Goal: Information Seeking & Learning: Find specific fact

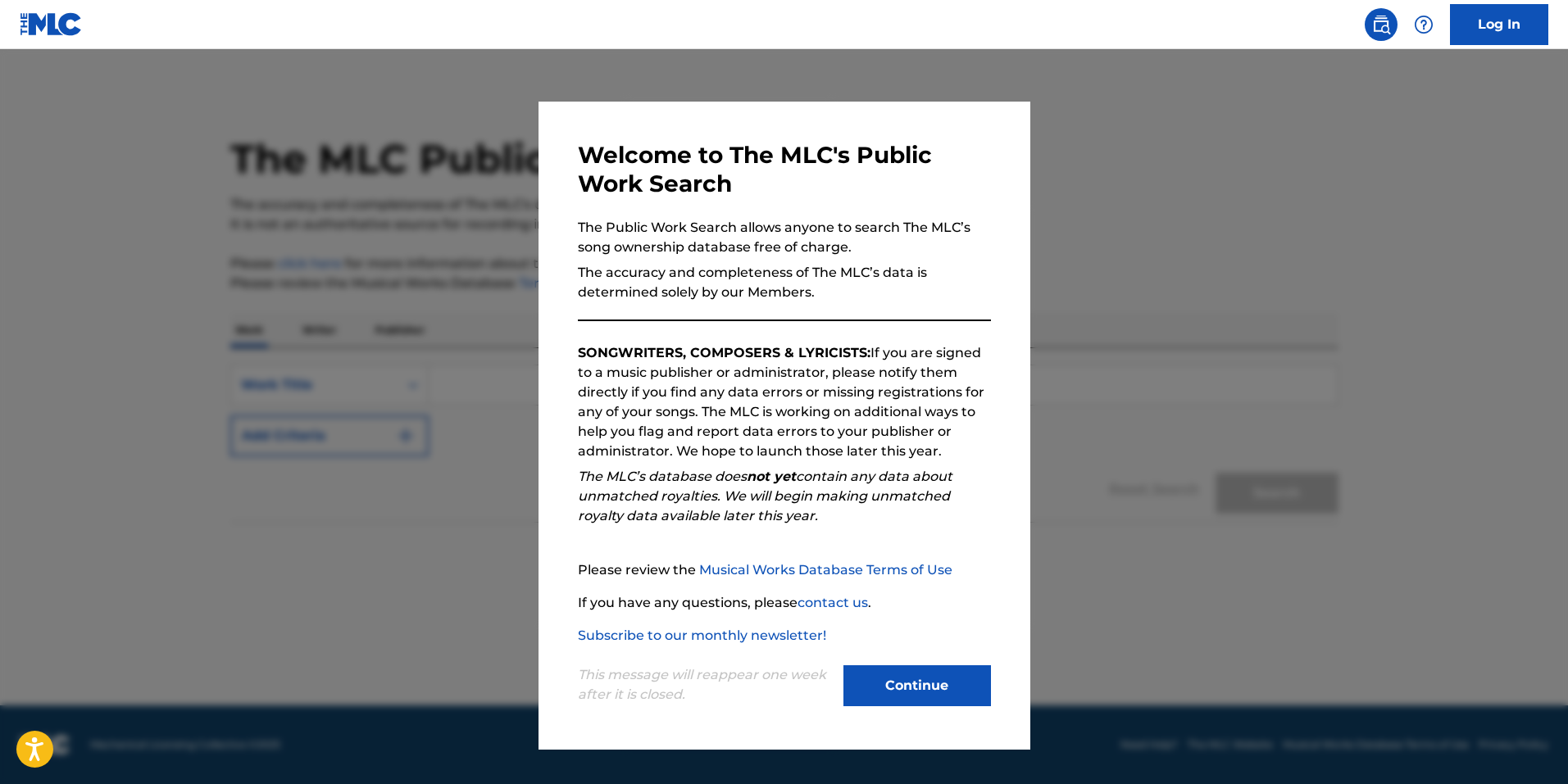
click at [904, 678] on button "Continue" at bounding box center [917, 686] width 148 height 41
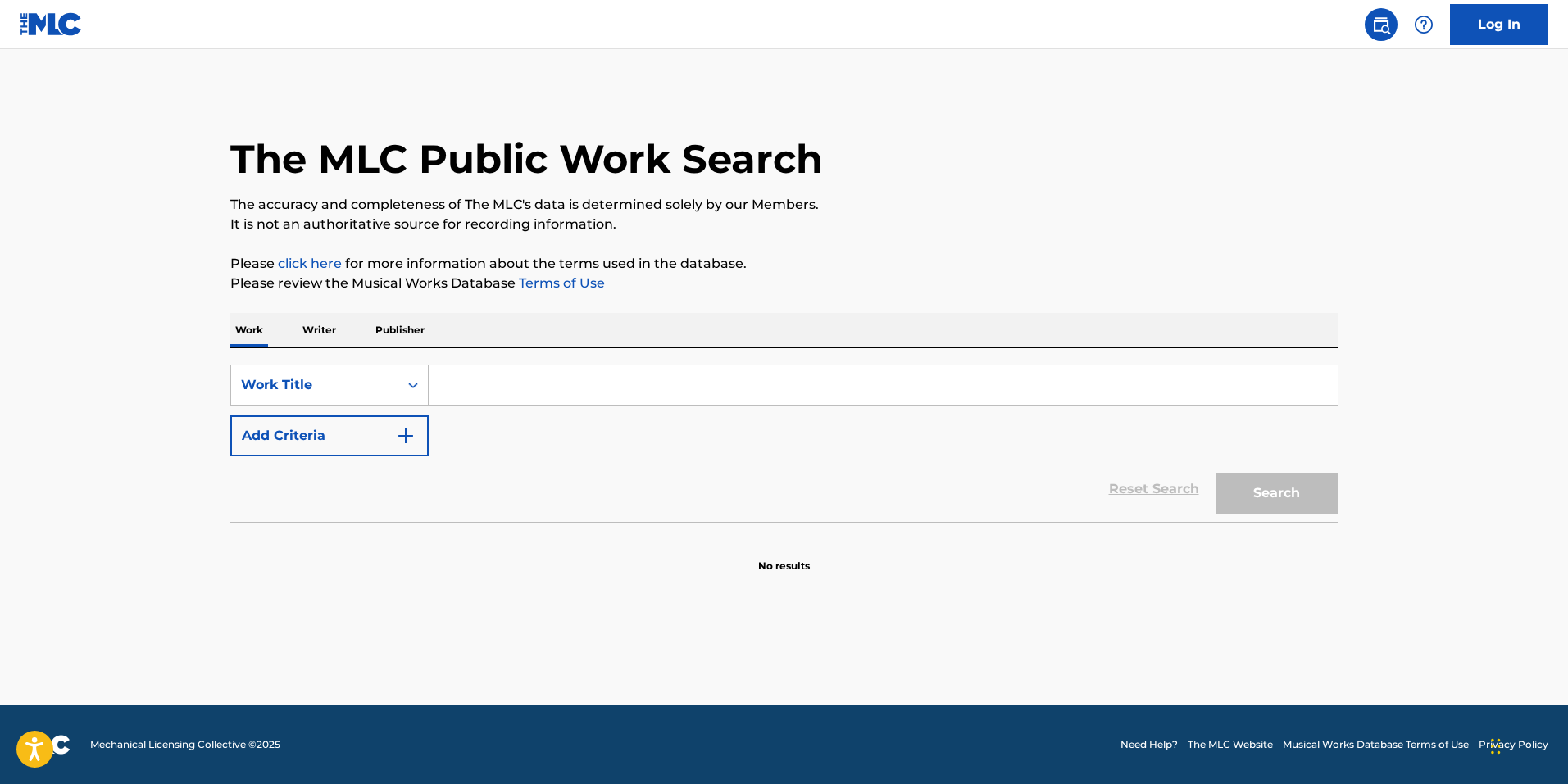
click at [473, 375] on input "Search Form" at bounding box center [883, 385] width 910 height 39
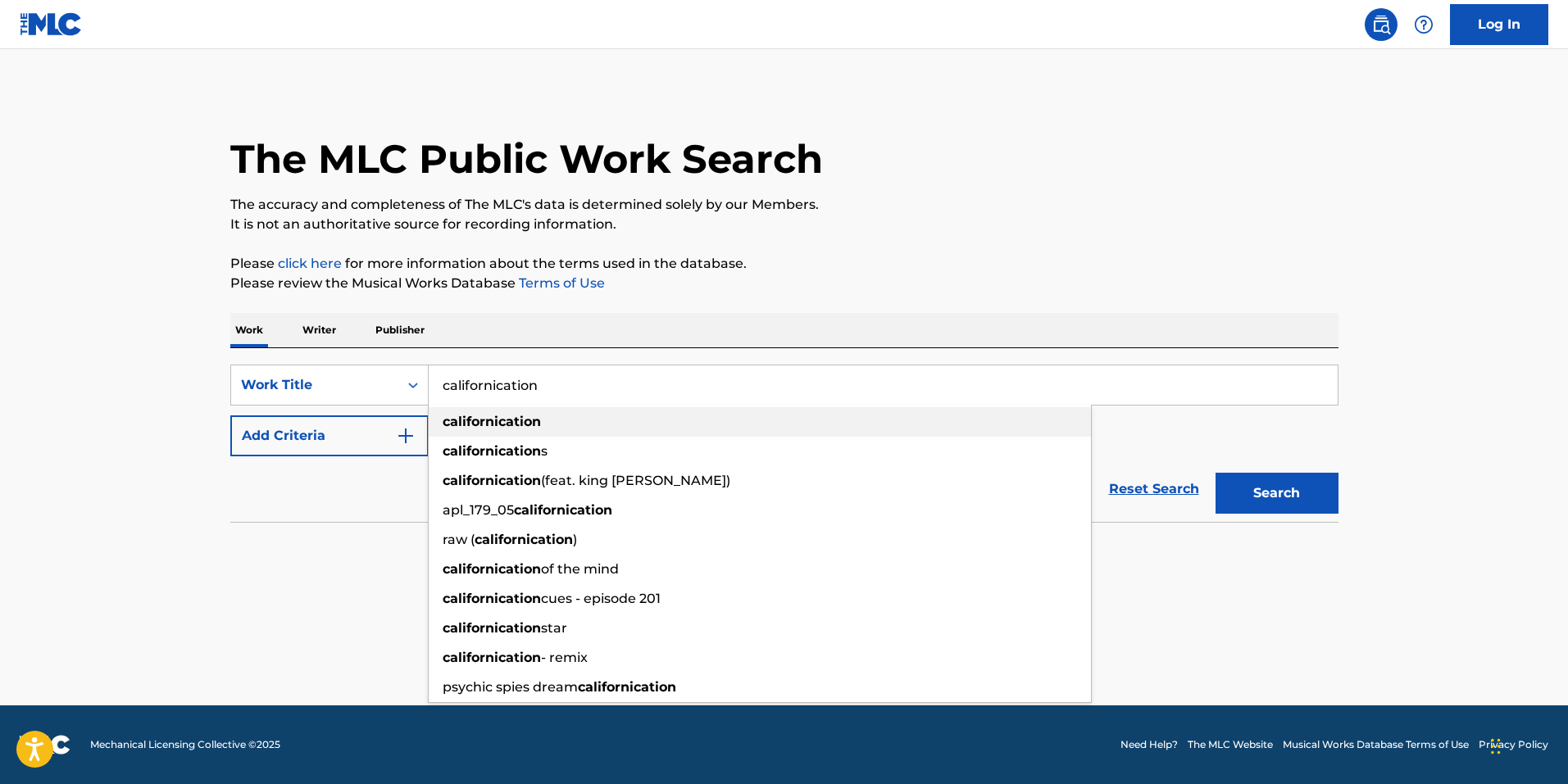
type input "californication"
click at [492, 419] on strong "californication" at bounding box center [491, 421] width 98 height 16
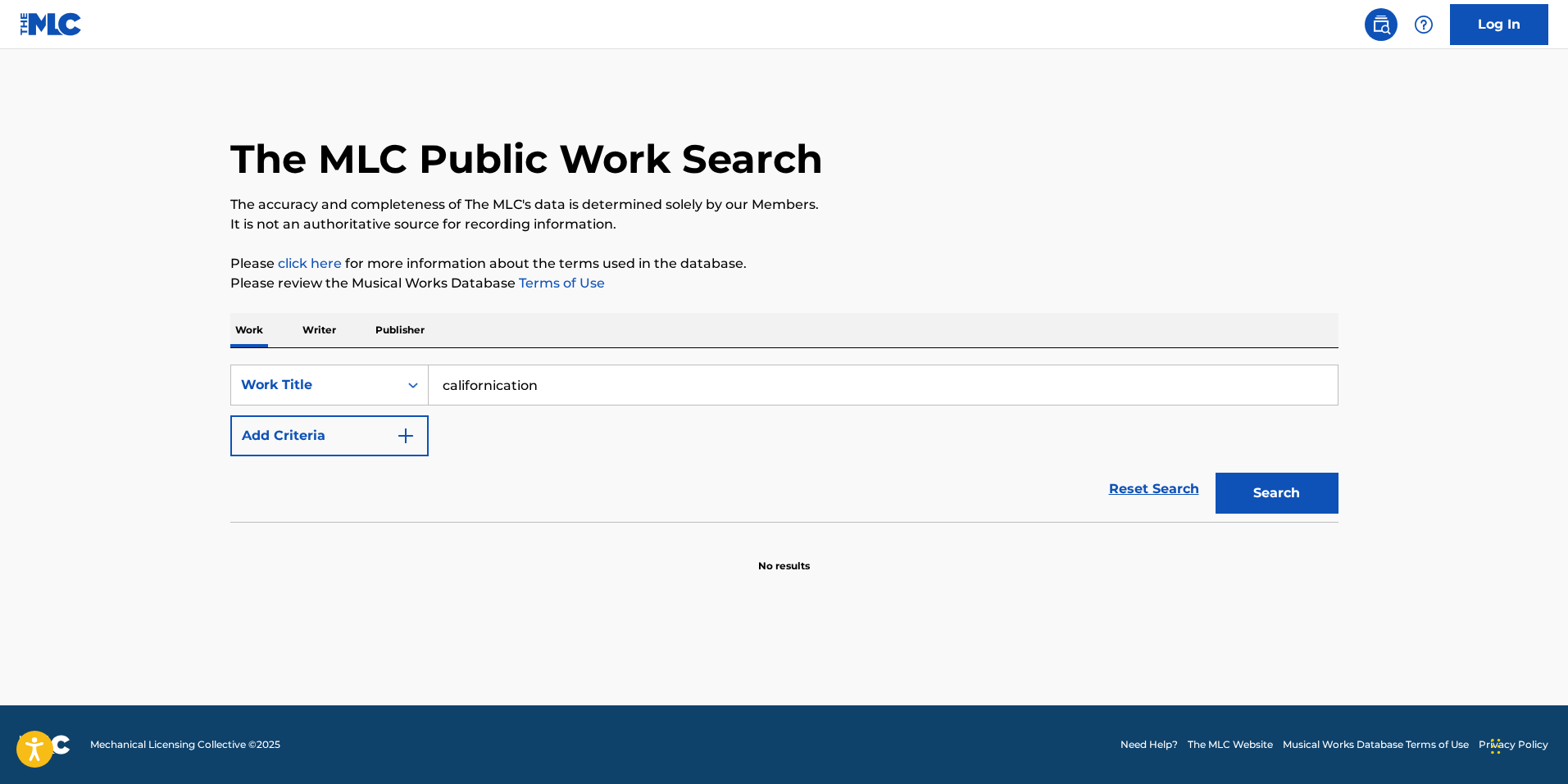
click at [405, 435] on img "Search Form" at bounding box center [405, 435] width 20 height 20
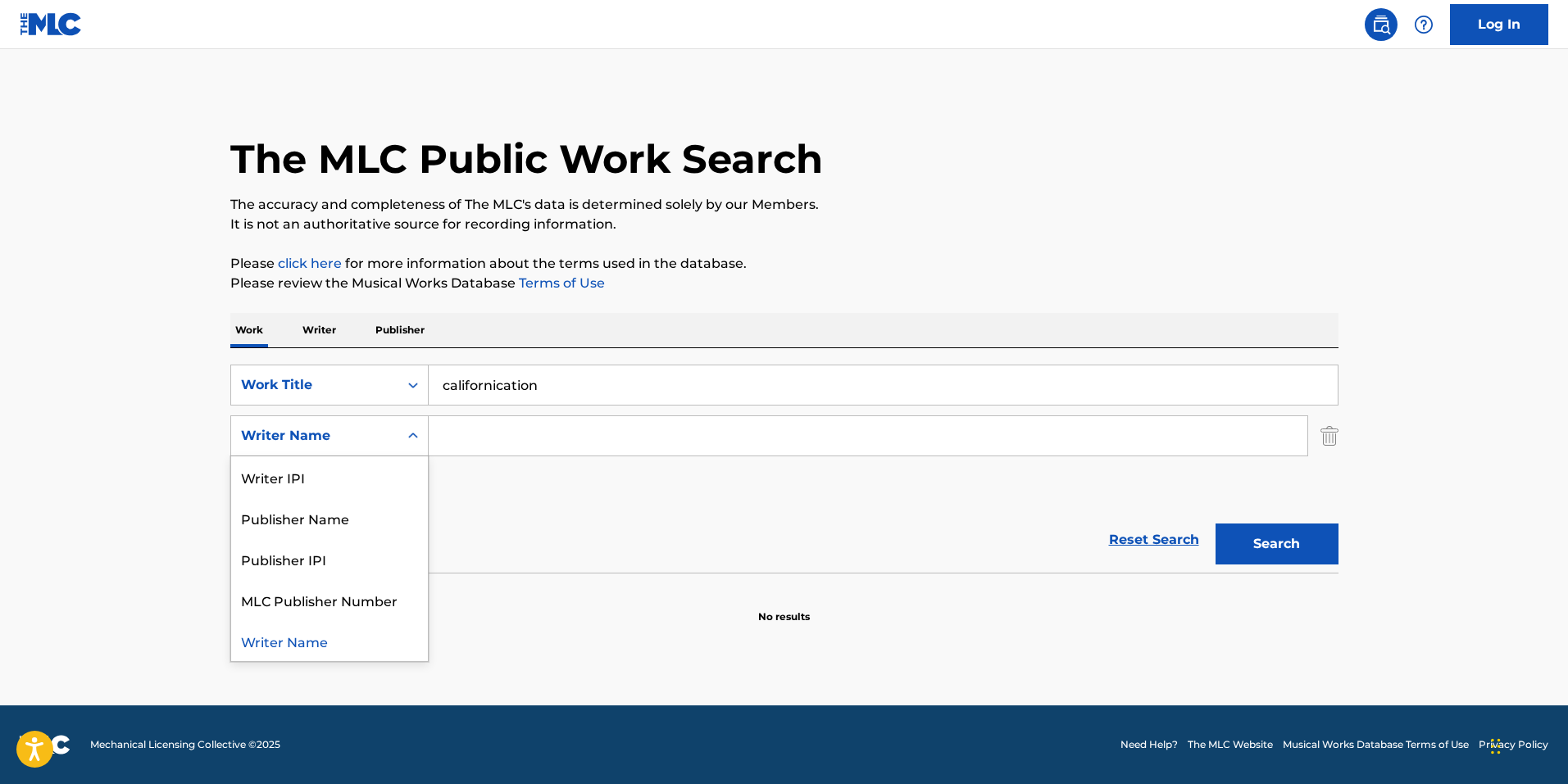
click at [405, 435] on icon "Search Form" at bounding box center [414, 436] width 17 height 17
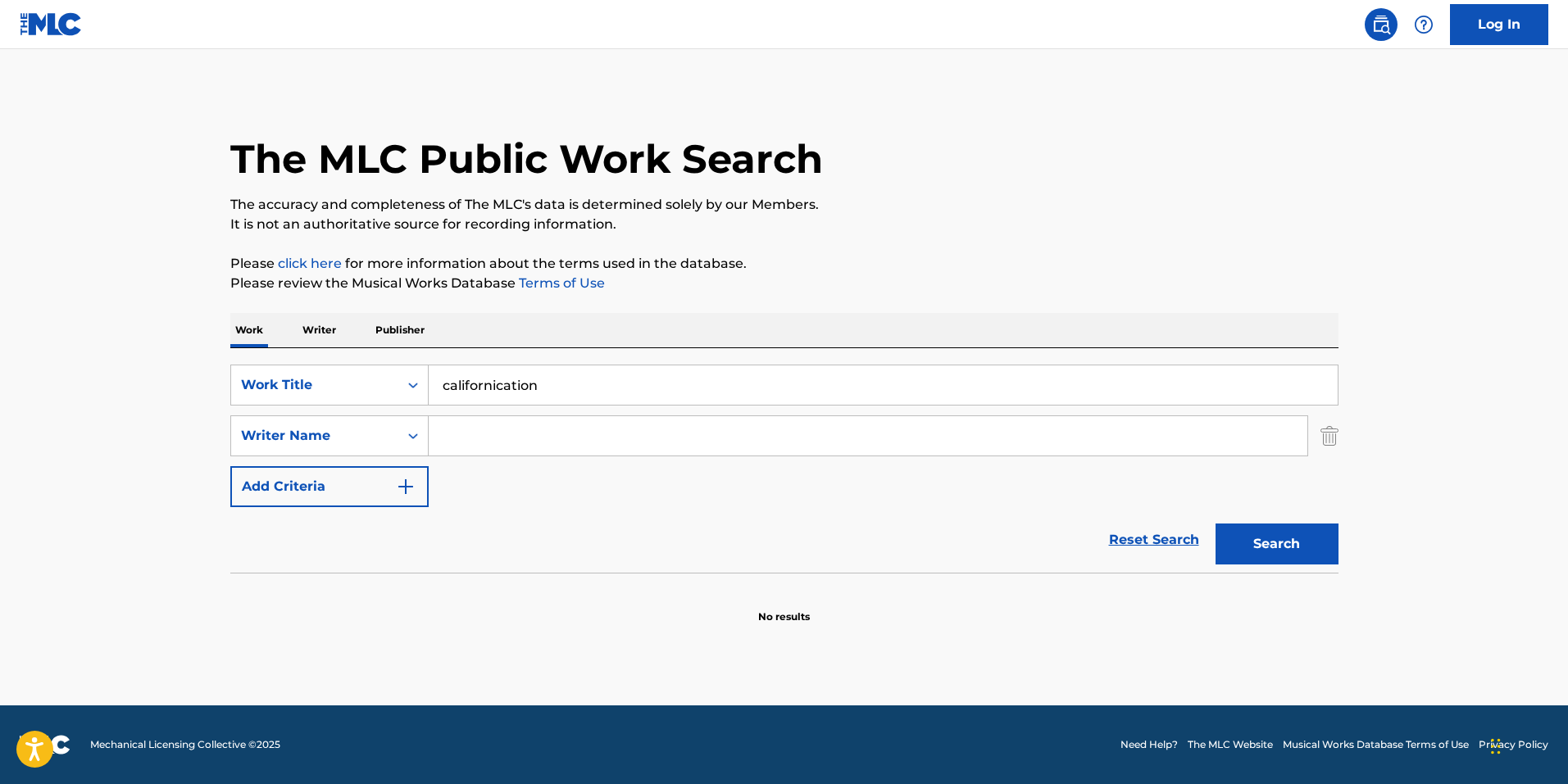
click at [405, 435] on icon "Search Form" at bounding box center [414, 436] width 17 height 17
click at [481, 437] on input "Search Form" at bounding box center [868, 436] width 879 height 39
click at [474, 470] on span "[PERSON_NAME]" at bounding box center [500, 472] width 115 height 16
click at [1257, 536] on button "Search" at bounding box center [1278, 544] width 123 height 41
click at [554, 436] on input "[PERSON_NAME]" at bounding box center [868, 436] width 879 height 39
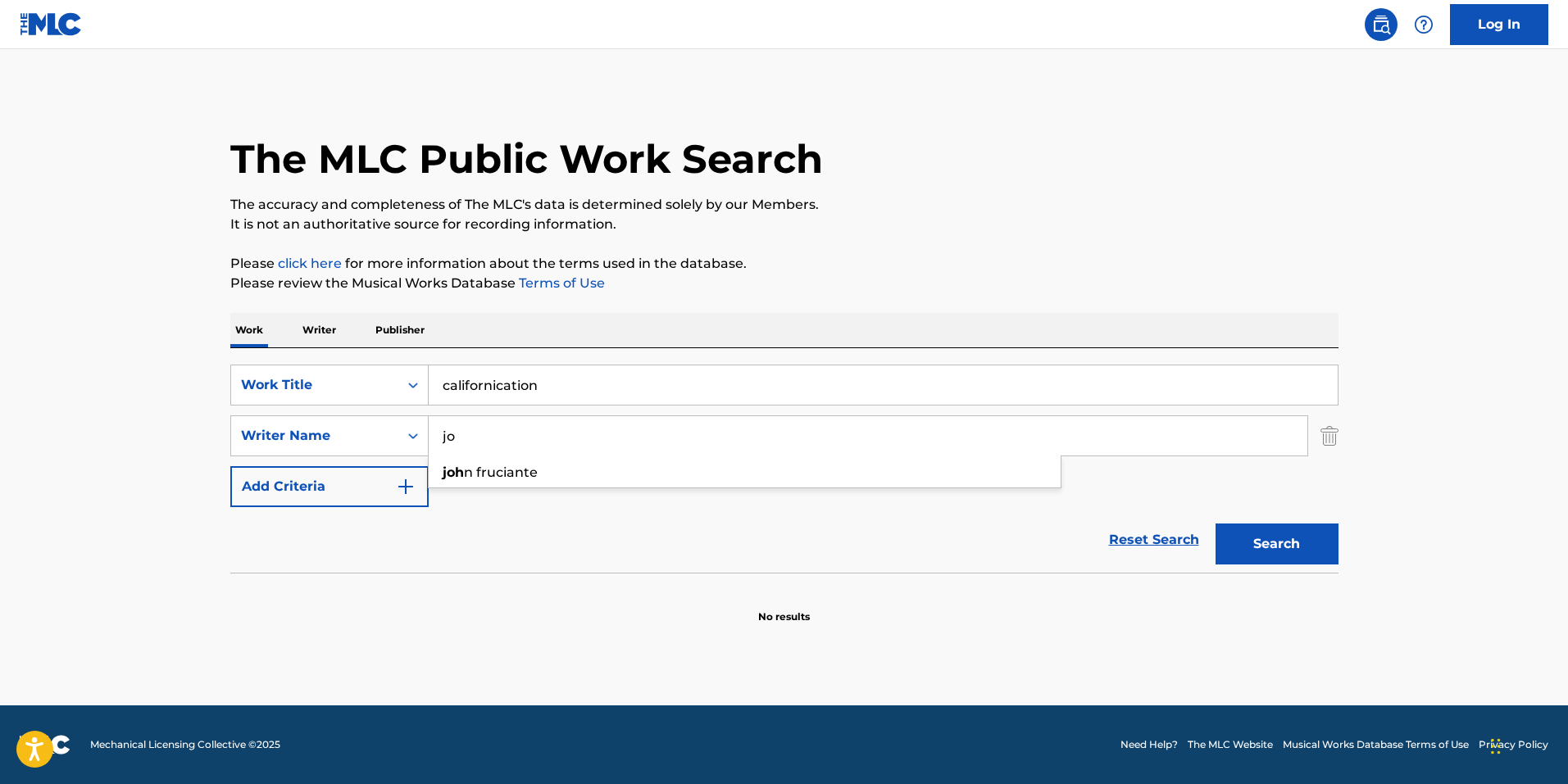
type input "j"
click at [1273, 539] on button "Search" at bounding box center [1278, 544] width 123 height 41
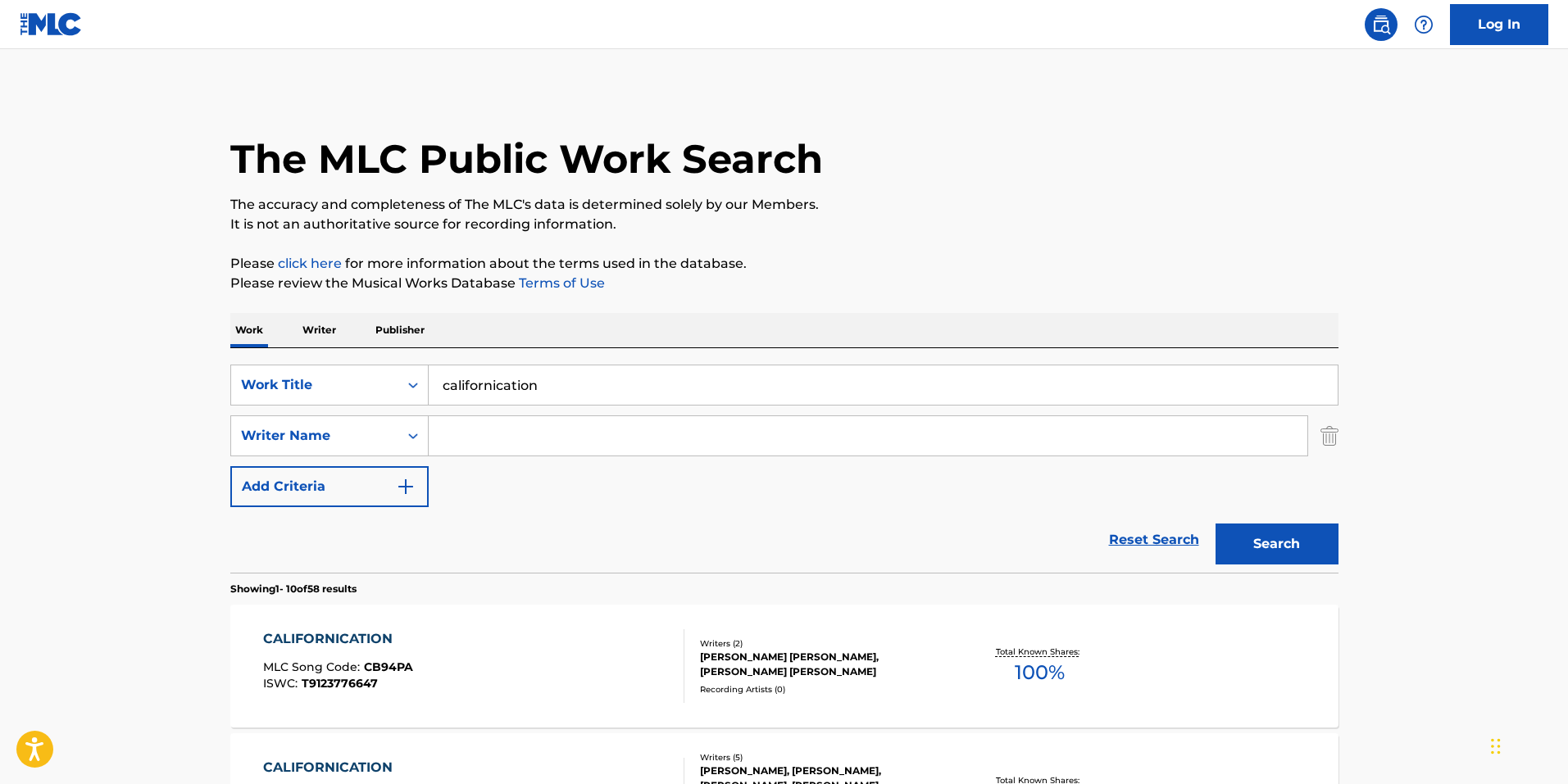
click at [452, 446] on input "Search Form" at bounding box center [868, 436] width 879 height 39
paste input "[PERSON_NAME]"
click at [563, 472] on strong "kiedis" at bounding box center [584, 472] width 41 height 16
type input "[PERSON_NAME]"
click at [1254, 543] on button "Search" at bounding box center [1278, 544] width 123 height 41
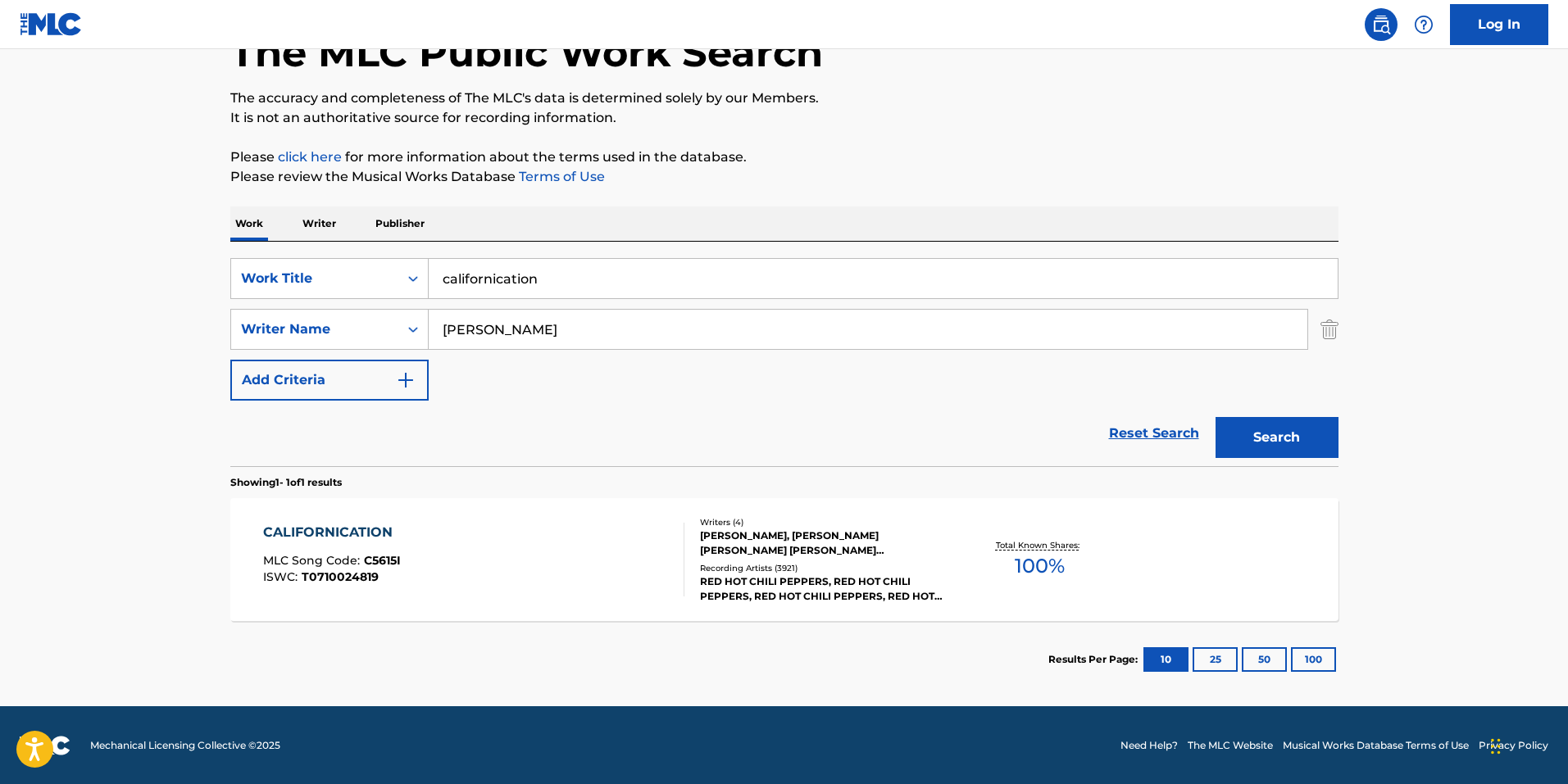
scroll to position [107, 0]
click at [744, 531] on div "[PERSON_NAME], [PERSON_NAME] [PERSON_NAME] [PERSON_NAME] [PERSON_NAME]" at bounding box center [824, 542] width 247 height 30
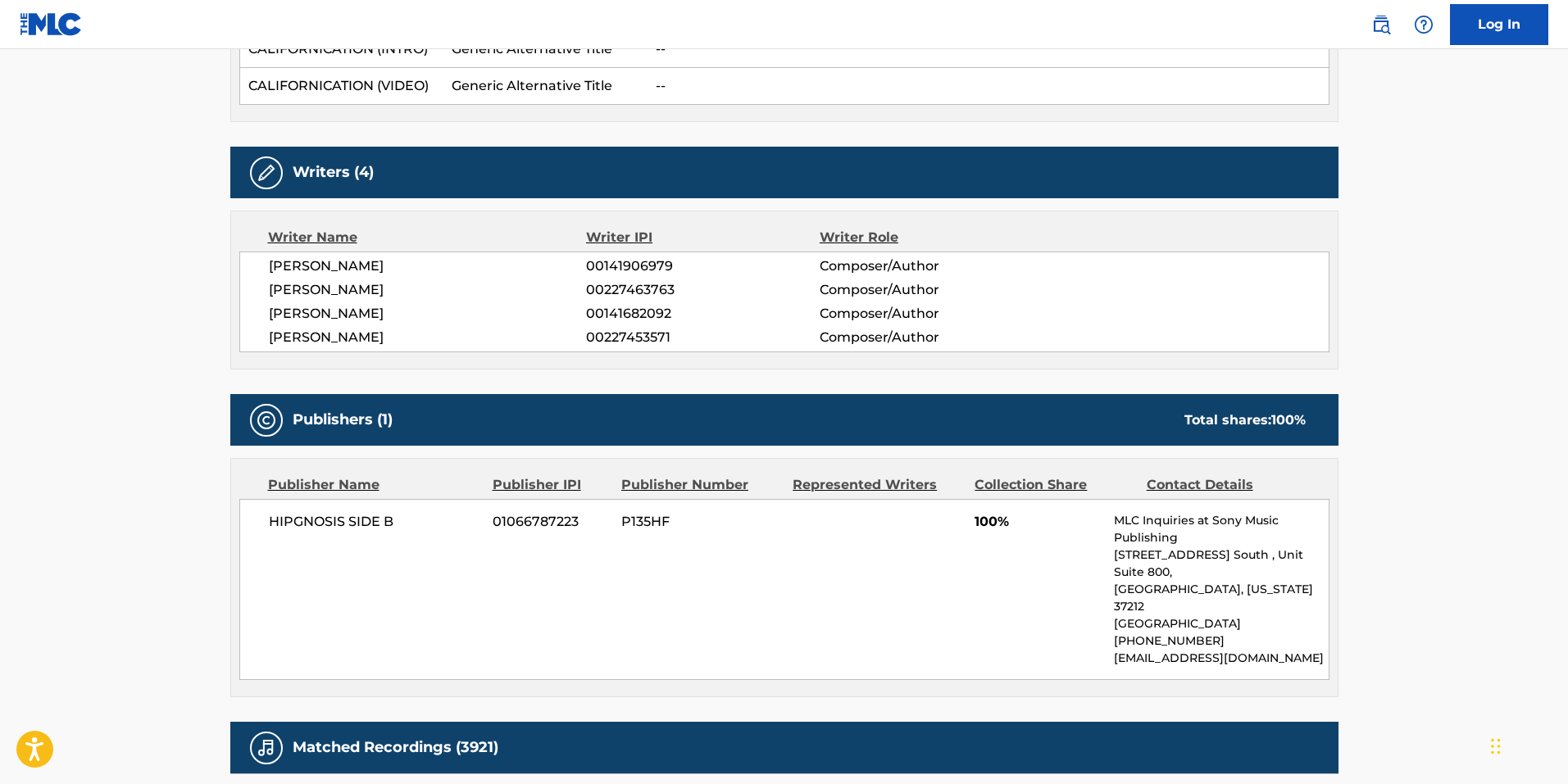
scroll to position [573, 0]
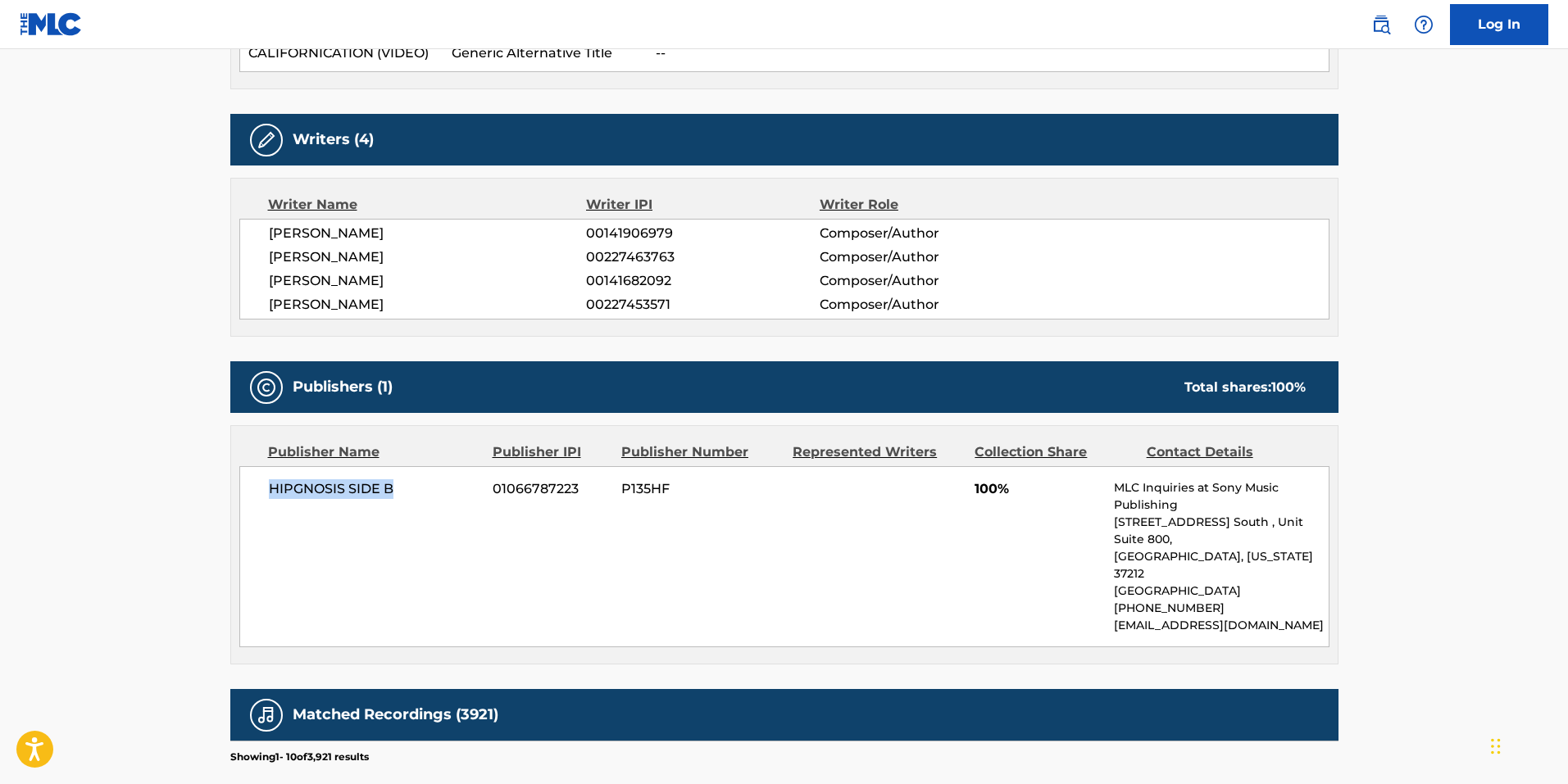
drag, startPoint x: 271, startPoint y: 483, endPoint x: 433, endPoint y: 485, distance: 162.0
click at [433, 485] on span "HIPGNOSIS SIDE B" at bounding box center [374, 489] width 212 height 20
copy span "HIPGNOSIS SIDE B"
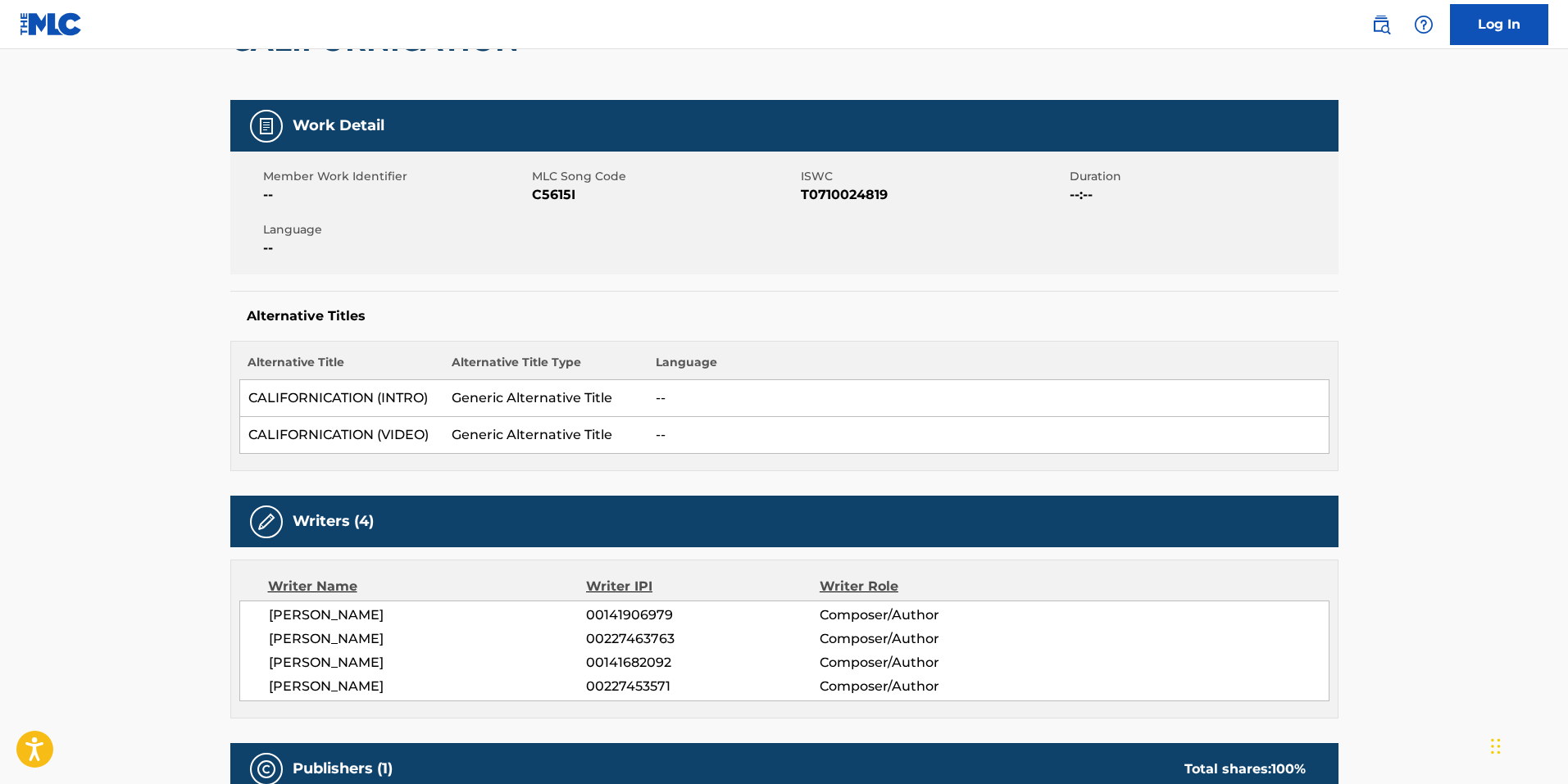
scroll to position [164, 0]
